Goal: Navigation & Orientation: Find specific page/section

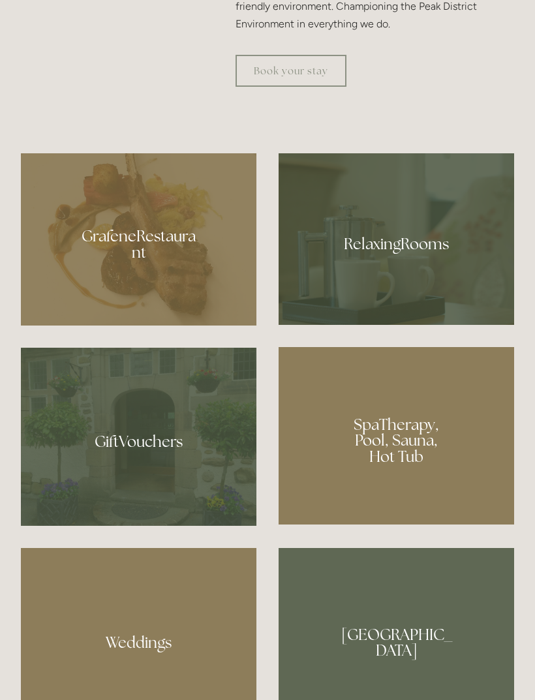
scroll to position [872, 0]
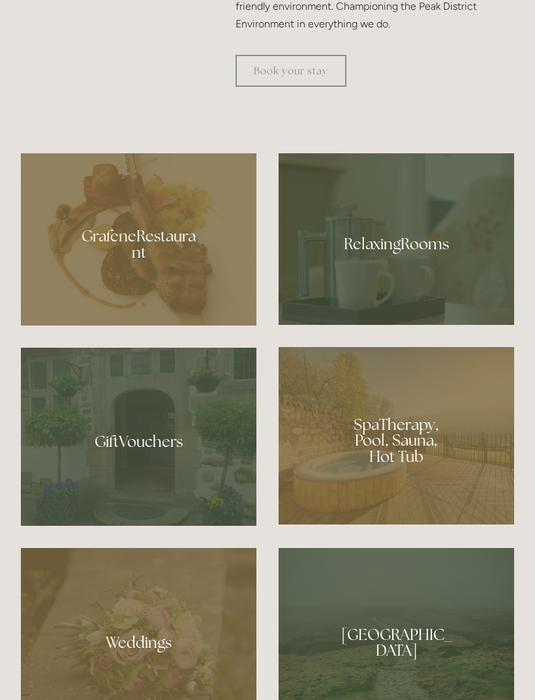
click at [382, 325] on div at bounding box center [397, 239] width 236 height 172
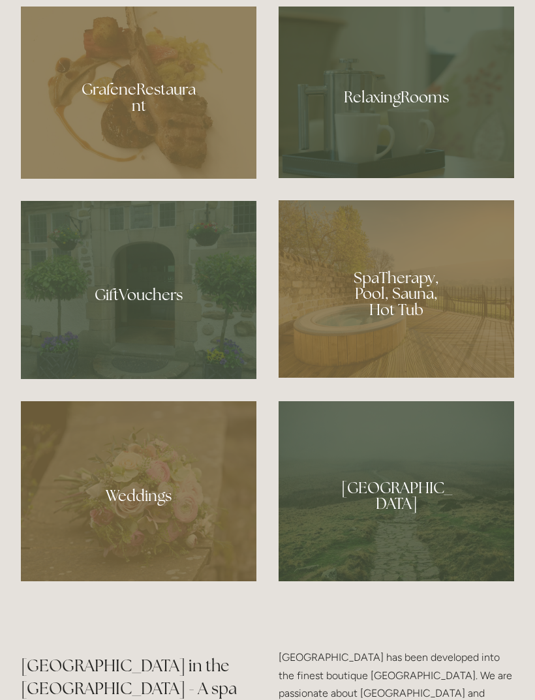
scroll to position [1019, 0]
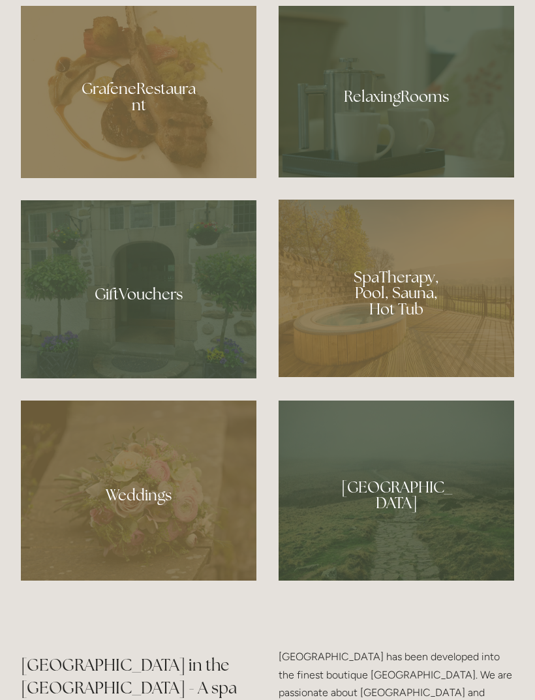
click at [373, 175] on div at bounding box center [397, 92] width 236 height 172
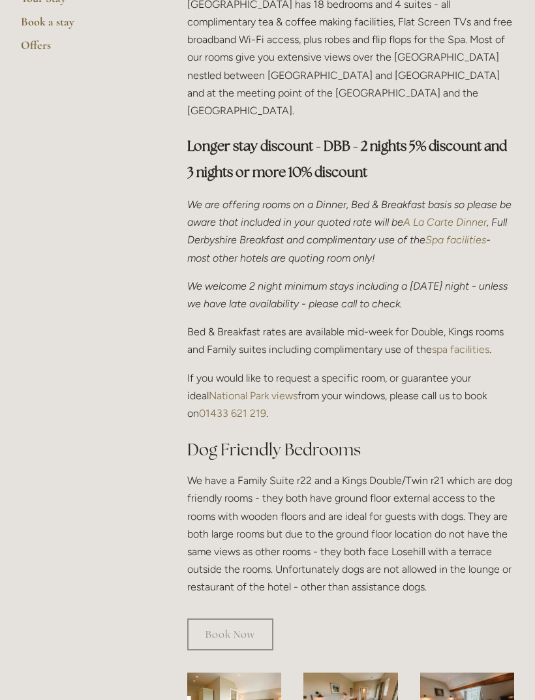
scroll to position [373, 0]
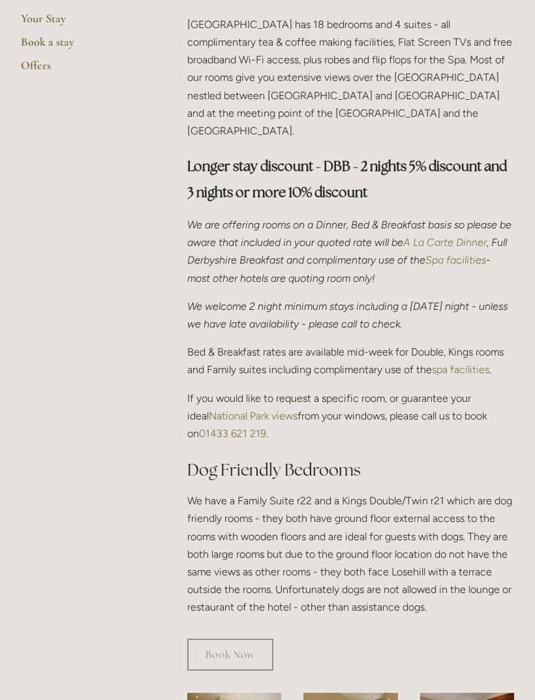
click at [448, 236] on em "A La Carte Dinner" at bounding box center [445, 242] width 84 height 12
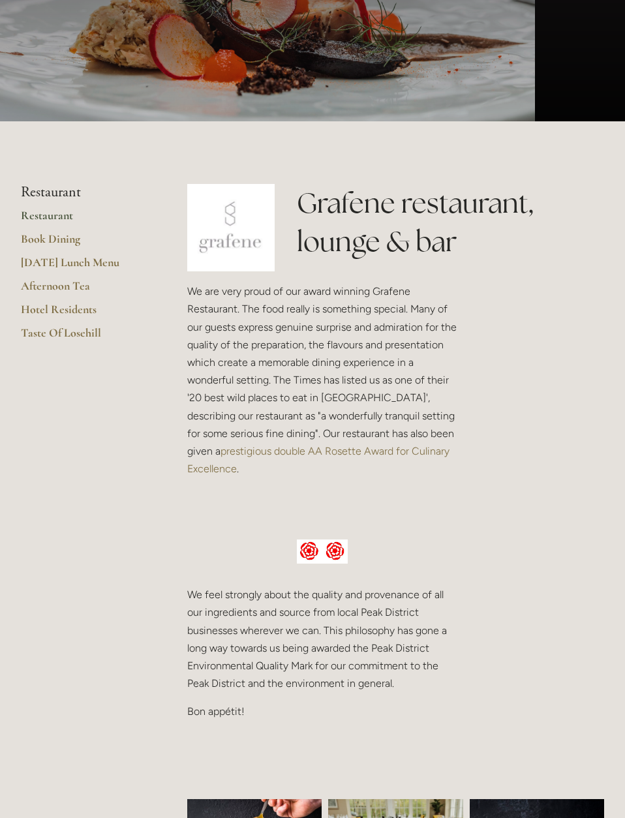
scroll to position [153, 0]
click at [35, 215] on link "Restaurant" at bounding box center [83, 218] width 125 height 23
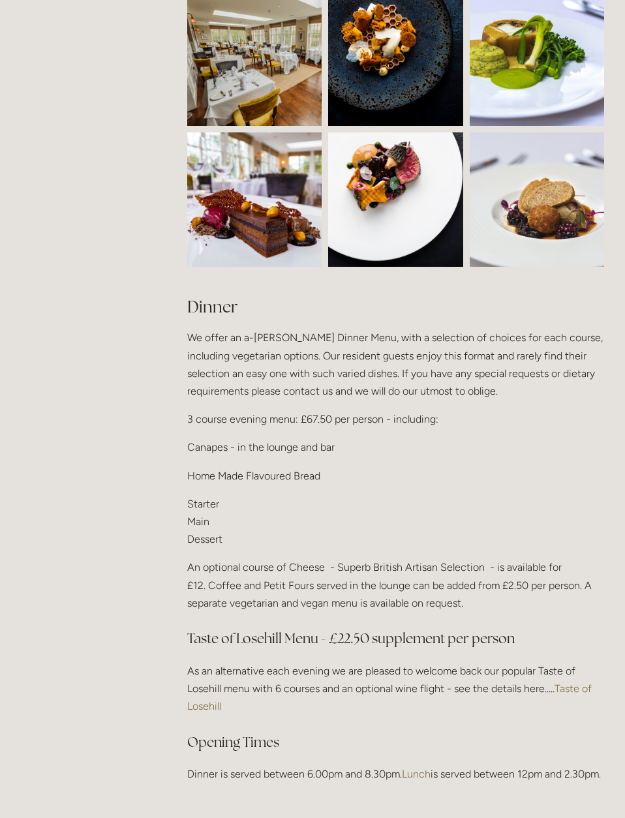
scroll to position [1200, 0]
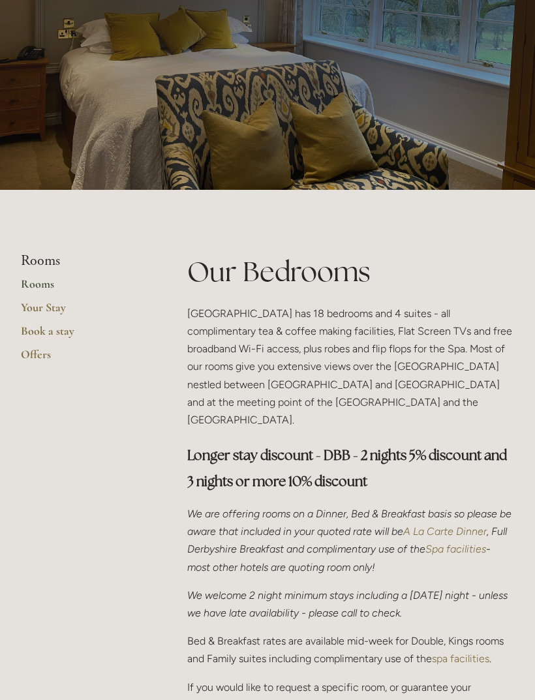
scroll to position [84, 0]
click at [30, 287] on link "Rooms" at bounding box center [83, 288] width 125 height 23
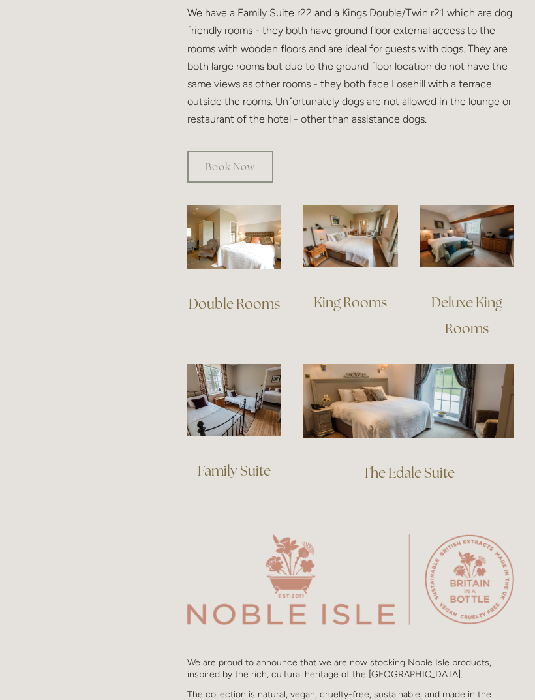
scroll to position [861, 0]
click at [342, 224] on img at bounding box center [350, 236] width 94 height 63
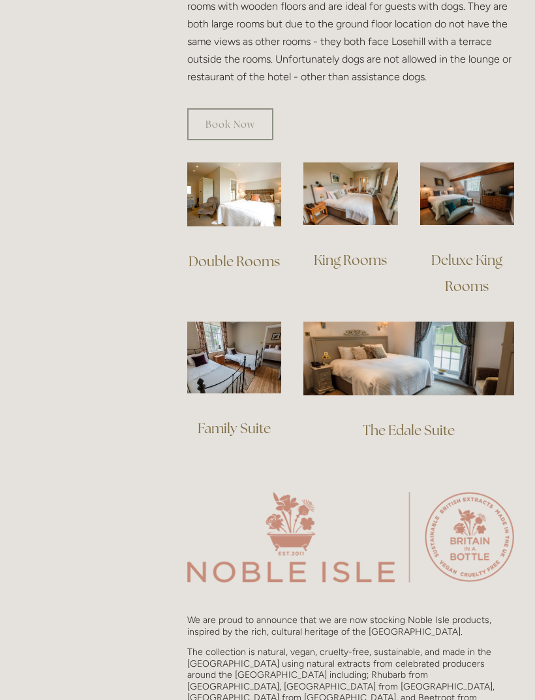
click at [450, 191] on img at bounding box center [467, 193] width 94 height 63
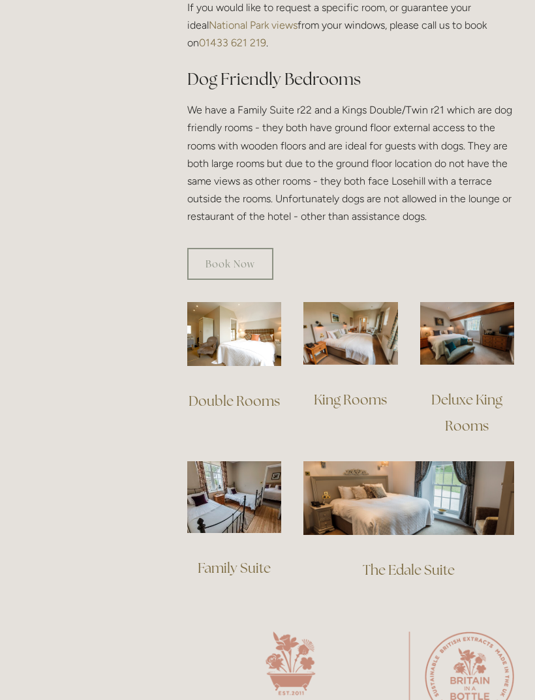
scroll to position [705, 0]
